Goal: Find specific page/section: Find specific page/section

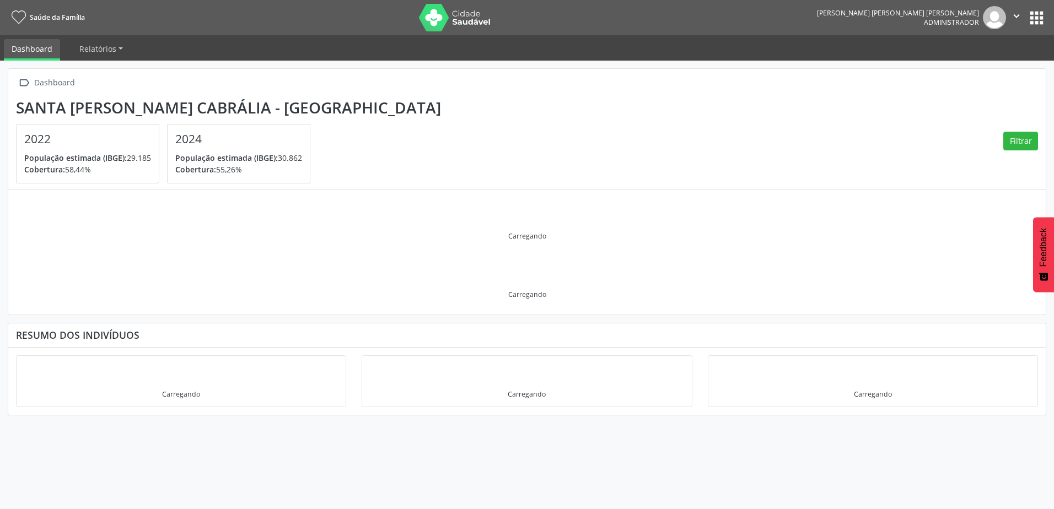
click at [1039, 18] on button "apps" at bounding box center [1036, 17] width 19 height 19
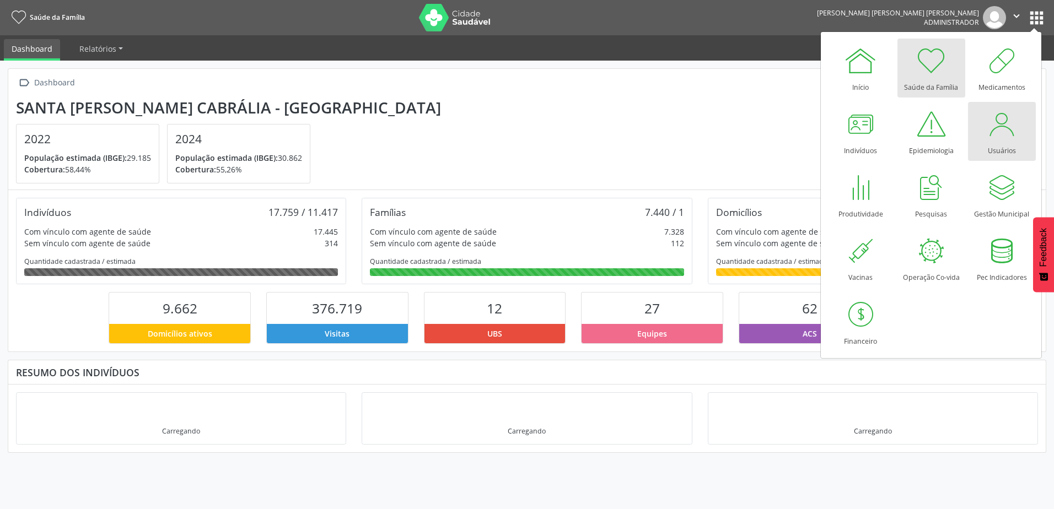
click at [993, 140] on div at bounding box center [1001, 124] width 33 height 33
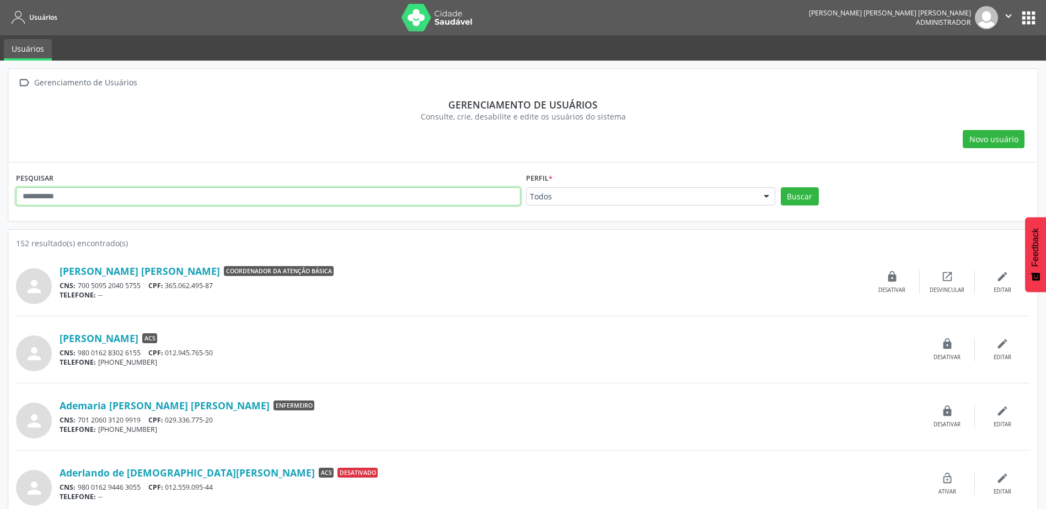
click at [117, 197] on input "text" at bounding box center [268, 196] width 504 height 19
click at [781, 187] on button "Buscar" at bounding box center [800, 196] width 38 height 19
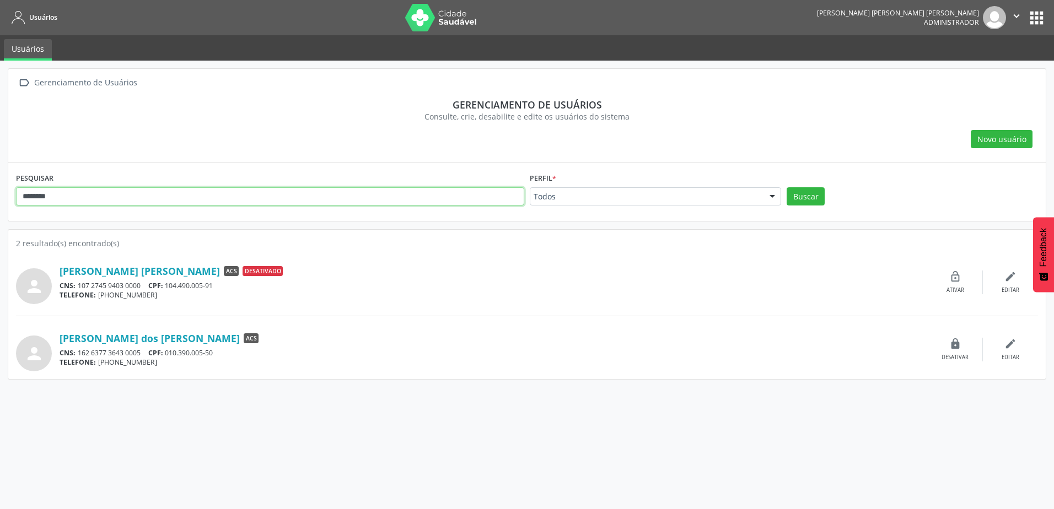
drag, startPoint x: 17, startPoint y: 204, endPoint x: 0, endPoint y: 196, distance: 18.3
click at [0, 196] on html "Usuários João Octávio Fernandes Augusto Administrador  Configurações Sair apps…" at bounding box center [527, 254] width 1054 height 509
type input "**********"
click at [787, 187] on button "Buscar" at bounding box center [806, 196] width 38 height 19
